Goal: Use online tool/utility

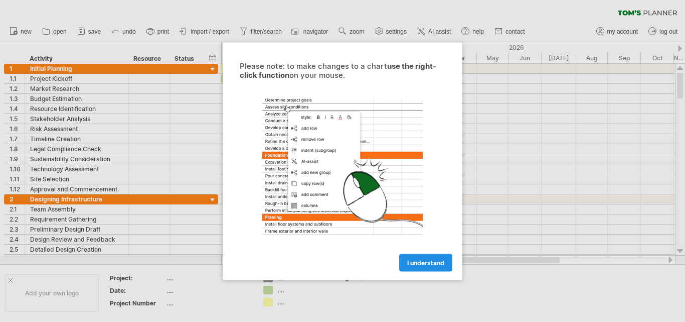
click at [419, 266] on link "I understand" at bounding box center [425, 262] width 53 height 18
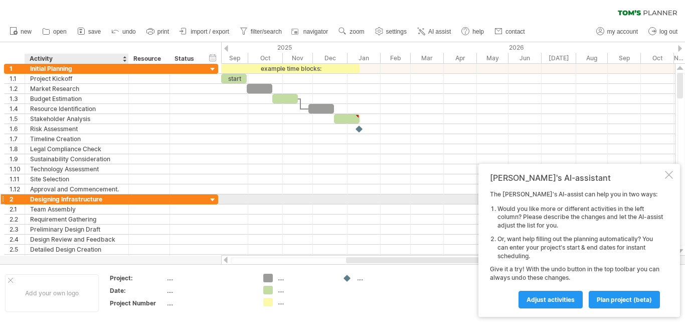
click at [111, 199] on div "Designing Infrastructure" at bounding box center [76, 199] width 93 height 10
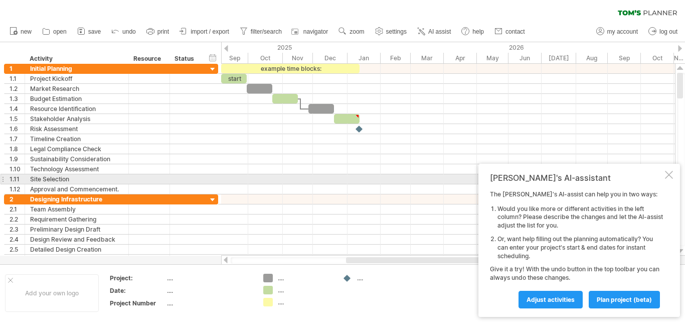
click at [671, 176] on div at bounding box center [669, 175] width 8 height 8
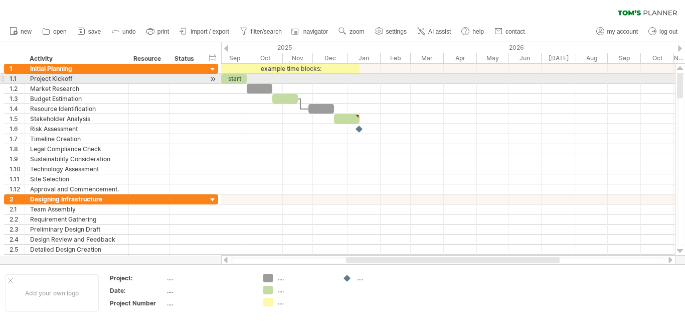
click at [685, 80] on div at bounding box center [681, 159] width 8 height 173
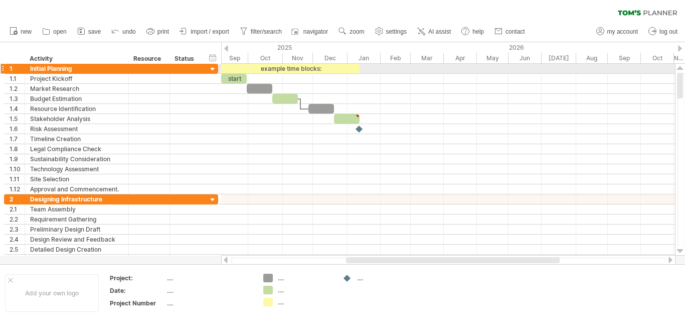
drag, startPoint x: 681, startPoint y: 82, endPoint x: 685, endPoint y: 69, distance: 13.6
click at [685, 69] on div at bounding box center [680, 160] width 11 height 192
click at [82, 70] on div "Initial Planning" at bounding box center [76, 69] width 93 height 10
click at [23, 304] on div "Add your own logo" at bounding box center [52, 293] width 94 height 38
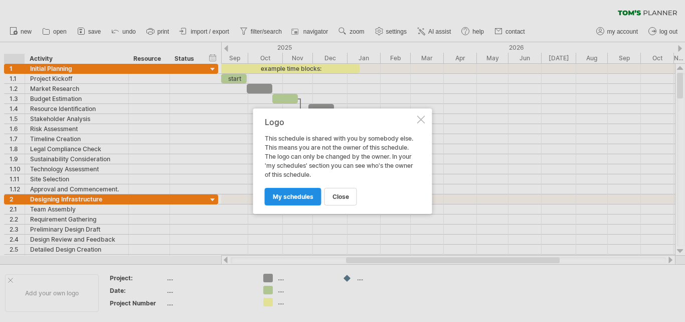
click at [302, 202] on link "my schedules" at bounding box center [293, 197] width 57 height 18
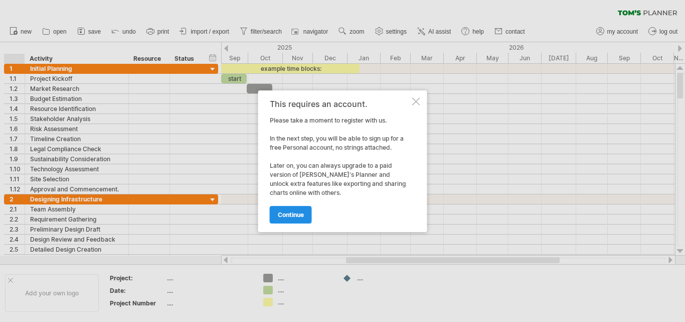
click at [295, 219] on link "continue" at bounding box center [291, 215] width 42 height 18
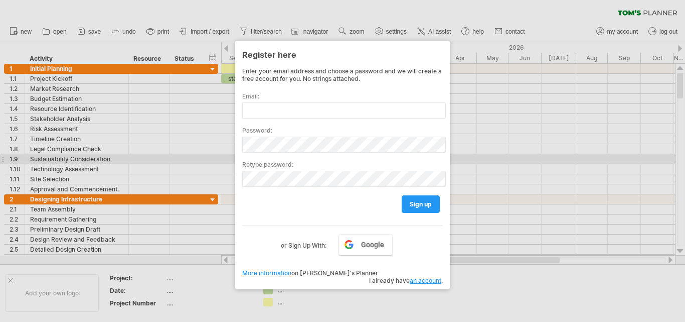
click at [542, 154] on div at bounding box center [342, 161] width 685 height 322
